Goal: Information Seeking & Learning: Learn about a topic

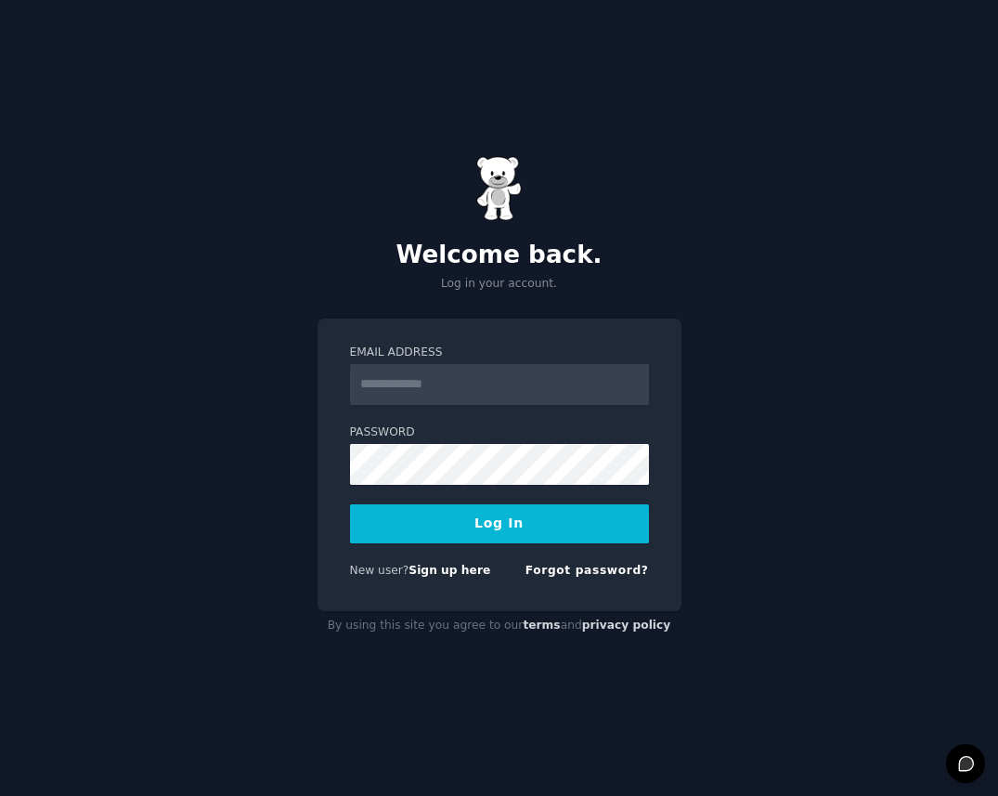
type input "**********"
click at [453, 539] on button "Log In" at bounding box center [499, 523] width 299 height 39
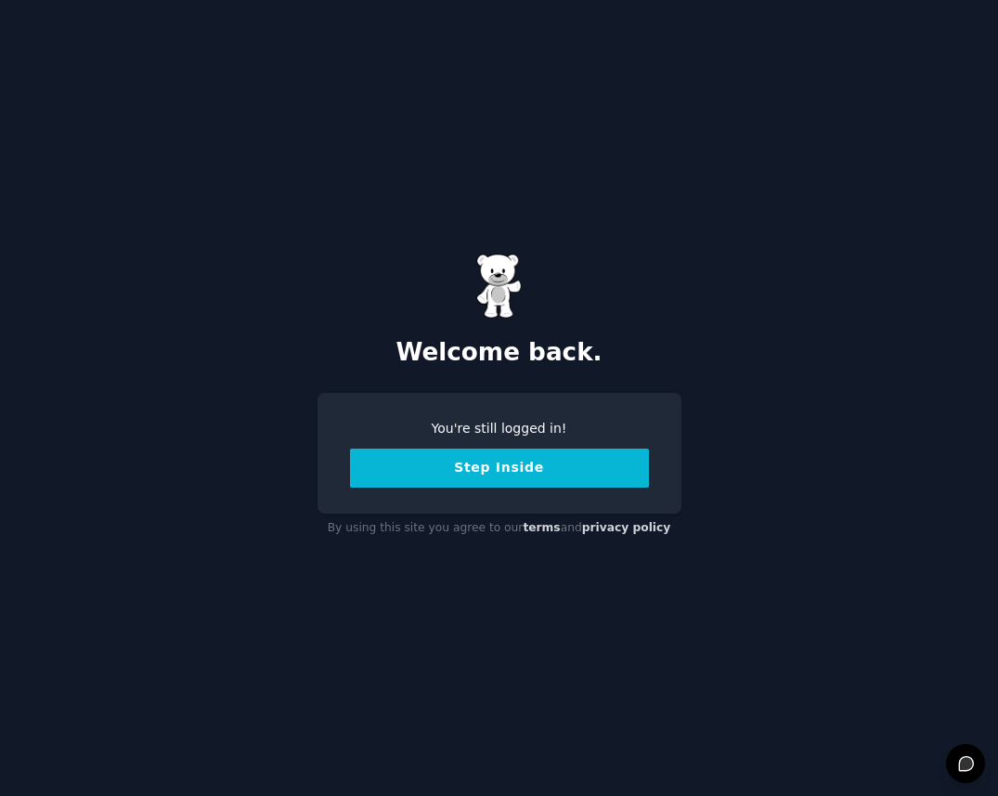
click at [416, 472] on button "Step Inside" at bounding box center [499, 467] width 299 height 39
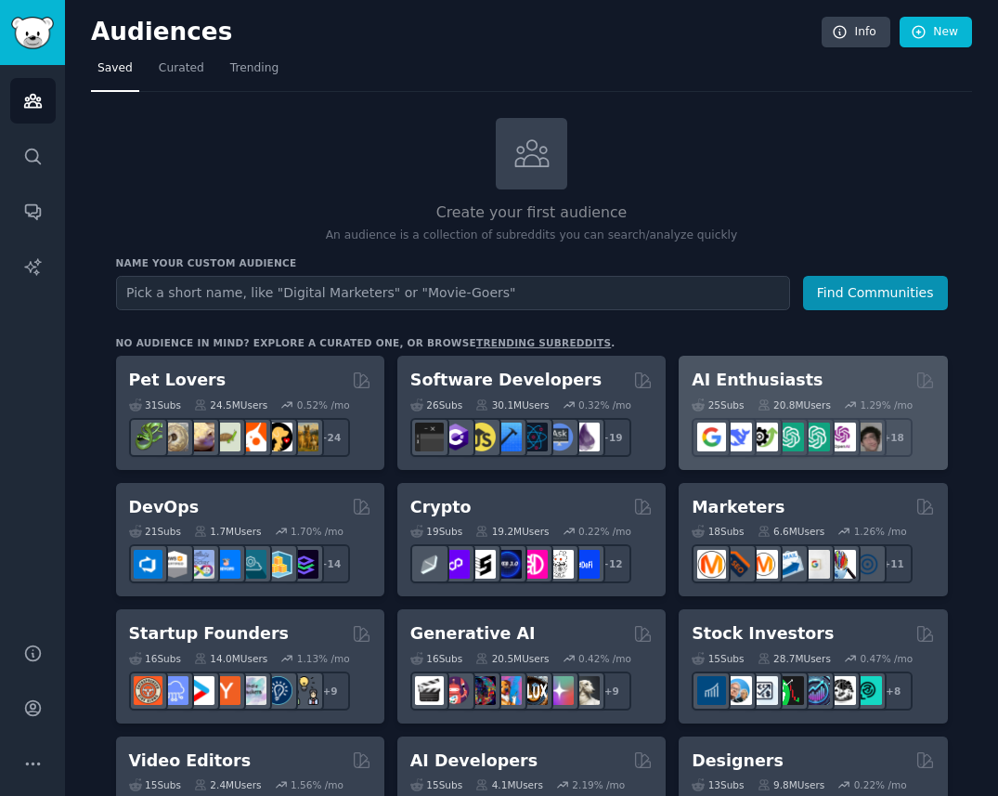
click at [753, 375] on h2 "AI Enthusiasts" at bounding box center [757, 380] width 131 height 23
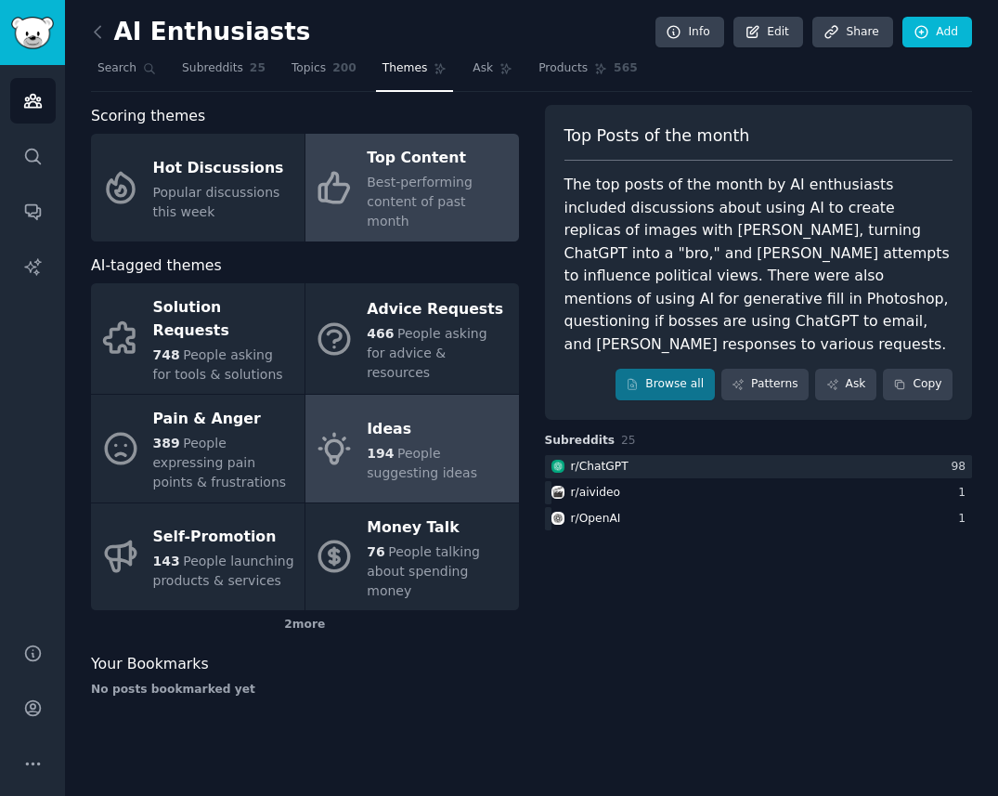
click at [425, 446] on span "People suggesting ideas" at bounding box center [422, 463] width 110 height 34
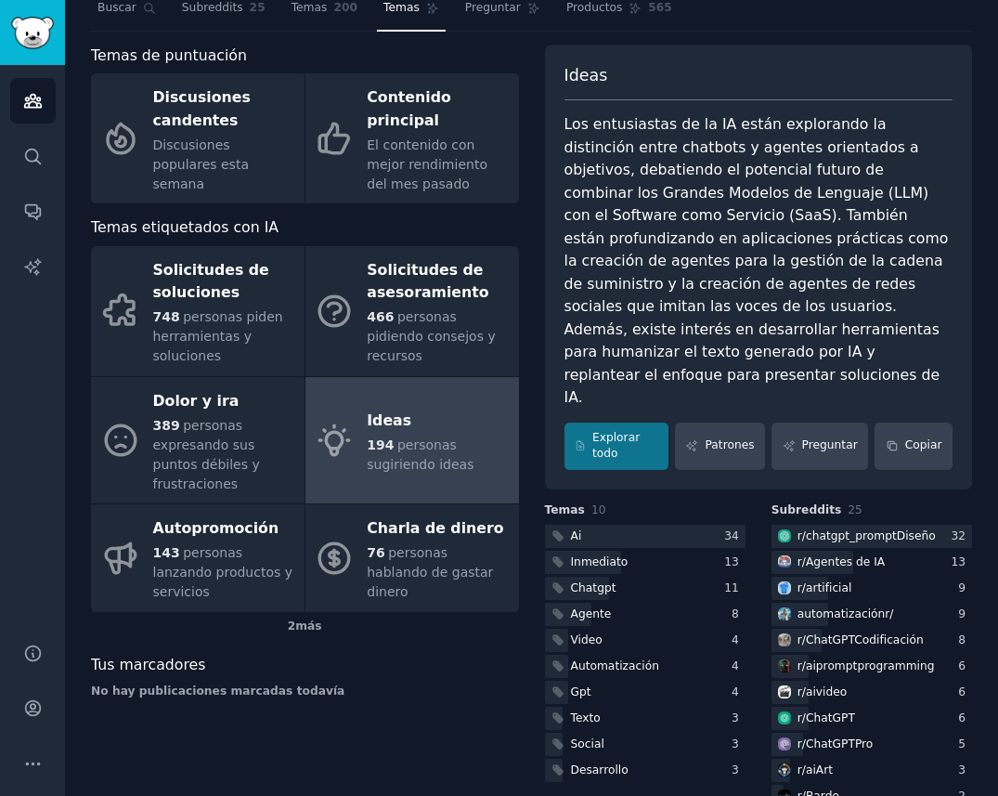
scroll to position [66, 0]
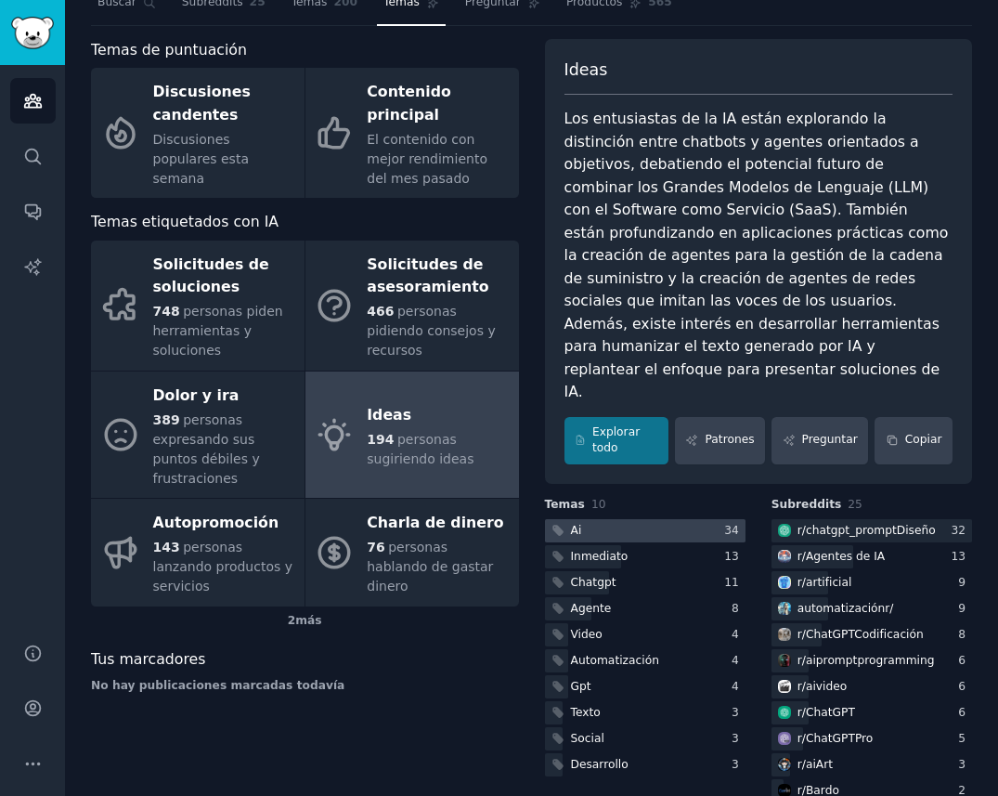
click at [625, 519] on div at bounding box center [645, 530] width 201 height 23
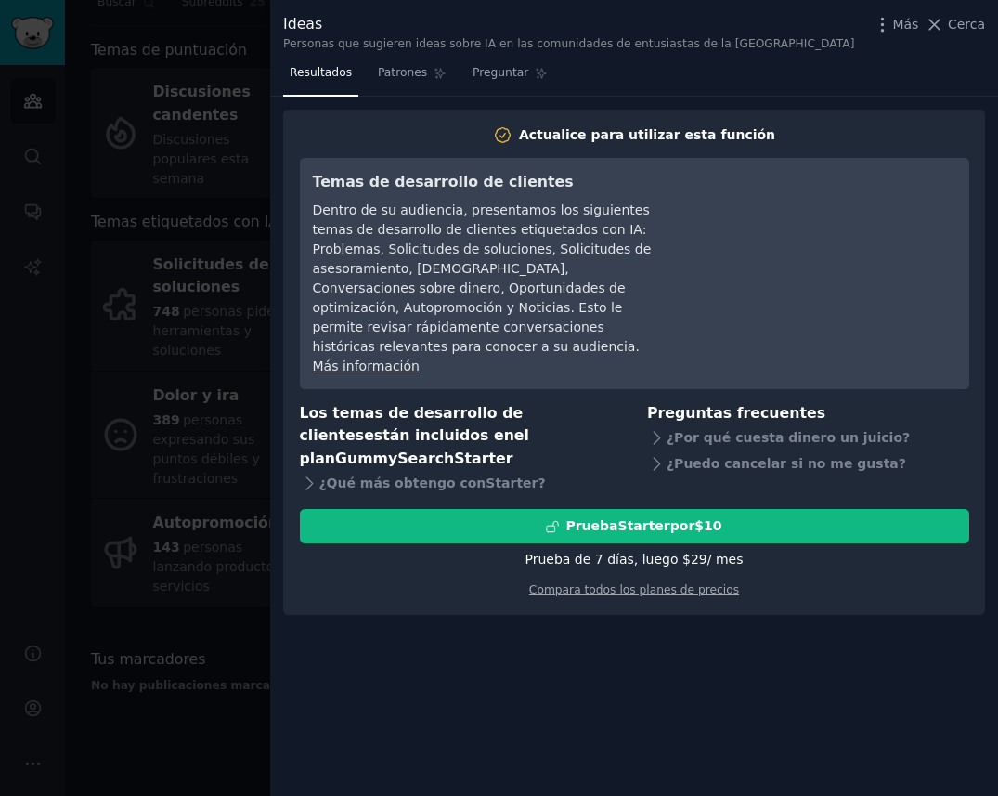
click at [207, 333] on div at bounding box center [499, 398] width 998 height 796
